Goal: Check status

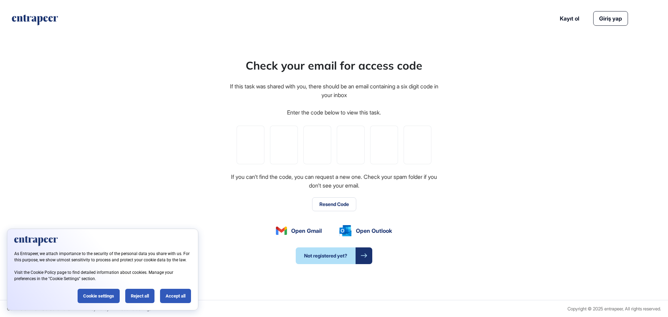
scroll to position [0, 0]
paste input "*"
type input "*"
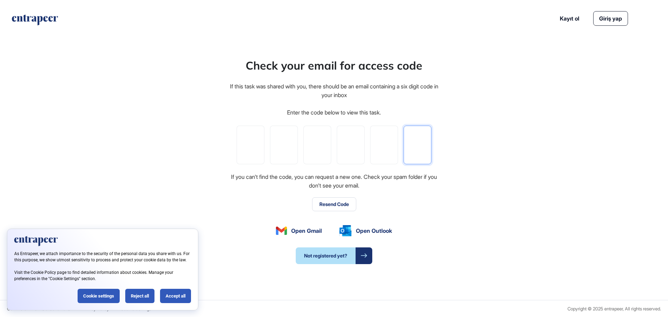
type input "*"
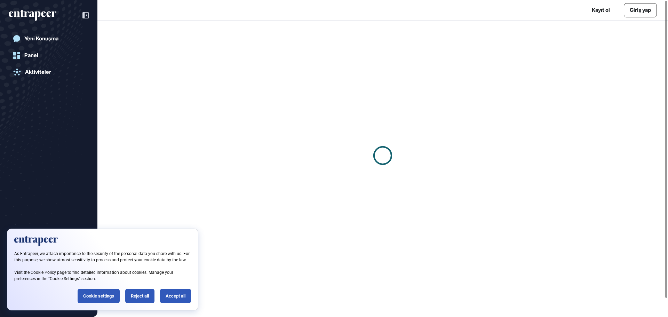
scroll to position [0, 0]
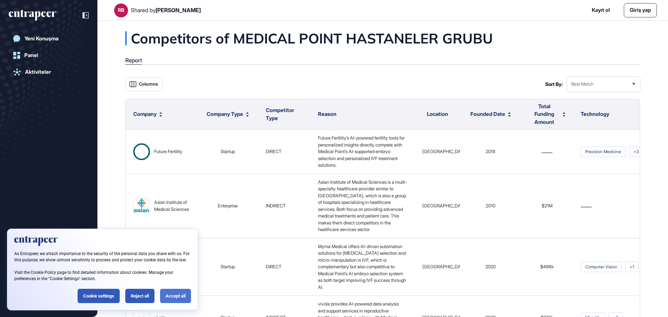
click at [179, 295] on div "Accept all" at bounding box center [175, 296] width 31 height 14
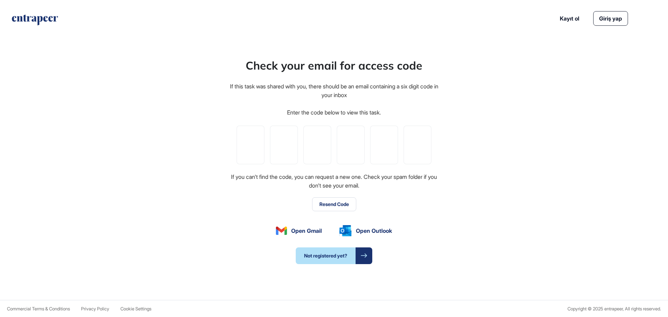
scroll to position [0, 0]
paste input "*"
type input "*"
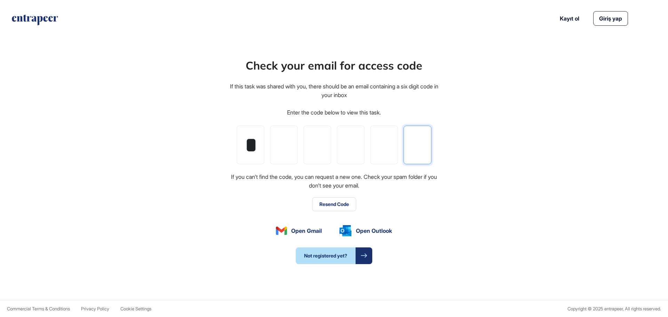
type input "*"
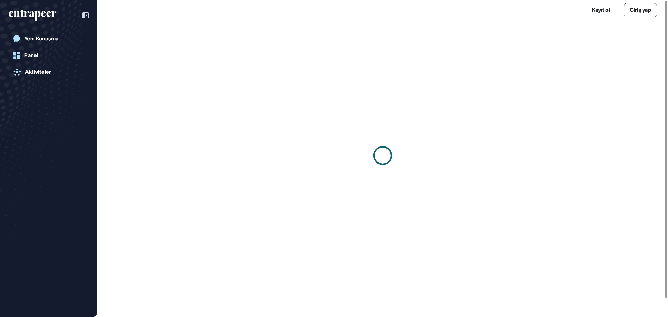
scroll to position [0, 0]
